Goal: Transaction & Acquisition: Purchase product/service

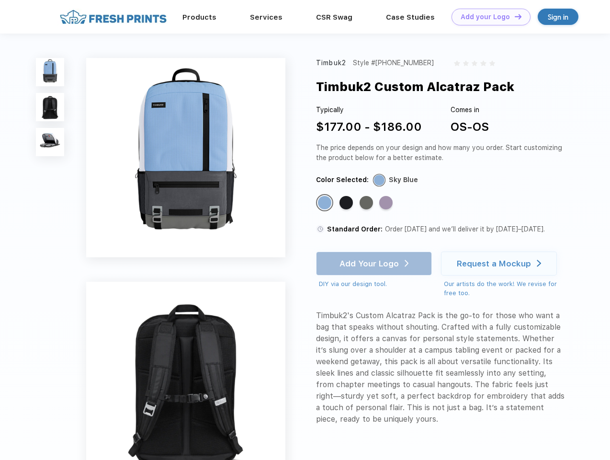
click at [488, 17] on link "Add your Logo Design Tool" at bounding box center [491, 17] width 79 height 17
click at [0, 0] on div "Design Tool" at bounding box center [0, 0] width 0 height 0
click at [514, 16] on link "Add your Logo Design Tool" at bounding box center [491, 17] width 79 height 17
click at [50, 72] on img at bounding box center [50, 72] width 28 height 28
click at [50, 107] on img at bounding box center [50, 107] width 28 height 28
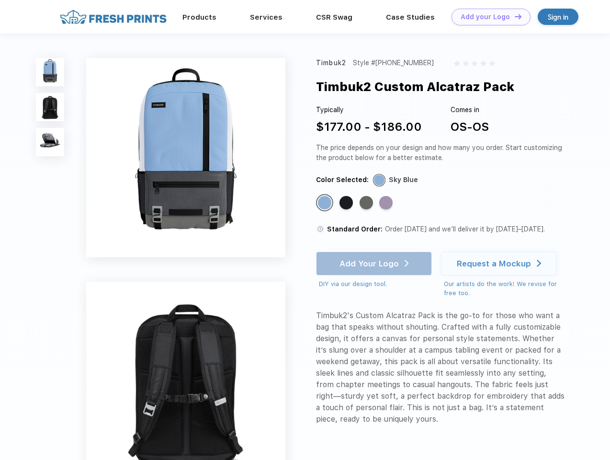
click at [50, 142] on img at bounding box center [50, 142] width 28 height 28
click at [326, 203] on div "Standard Color" at bounding box center [324, 202] width 13 height 13
click at [347, 203] on div "Standard Color" at bounding box center [346, 202] width 13 height 13
click at [367, 203] on div "Standard Color" at bounding box center [366, 202] width 13 height 13
click at [387, 203] on div "Standard Color" at bounding box center [385, 202] width 13 height 13
